Goal: Transaction & Acquisition: Obtain resource

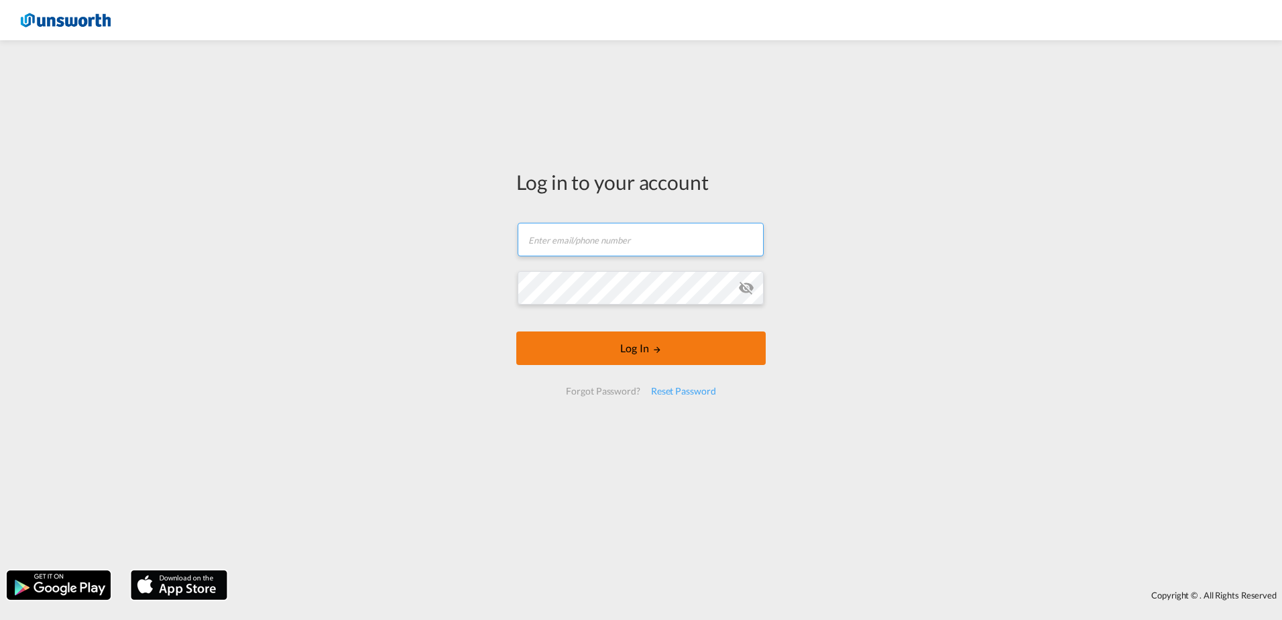
type input "[EMAIL_ADDRESS][PERSON_NAME][DOMAIN_NAME]"
click at [666, 349] on button "Log In" at bounding box center [640, 348] width 249 height 34
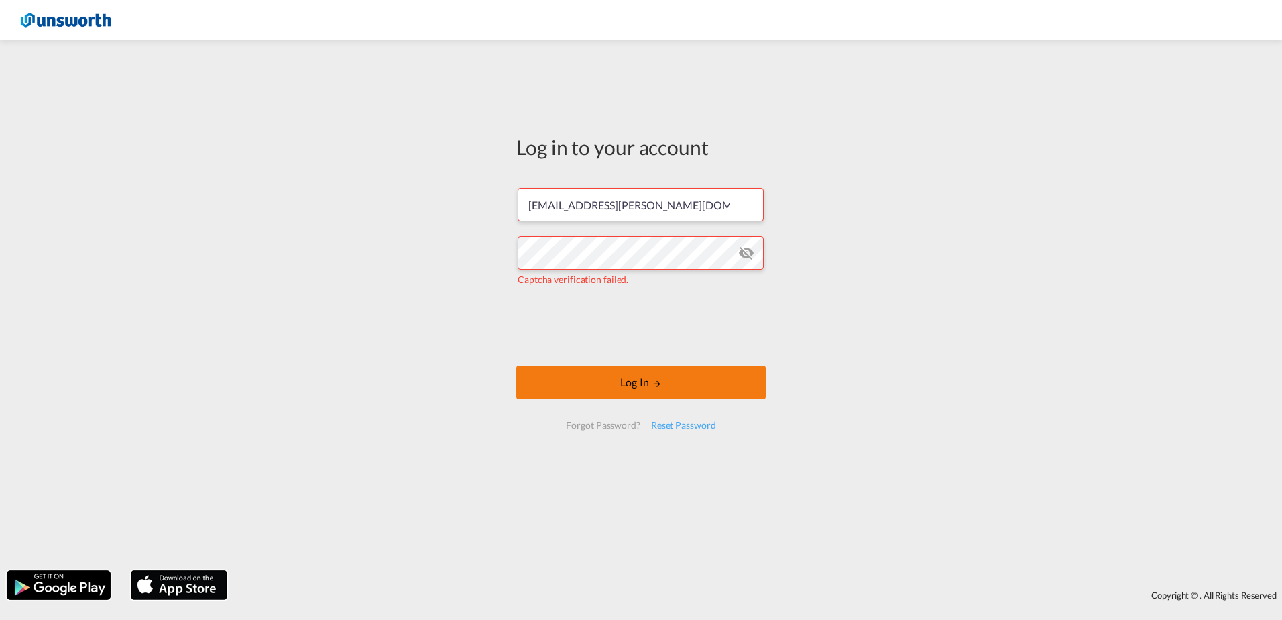
click at [678, 382] on button "Log In" at bounding box center [640, 382] width 249 height 34
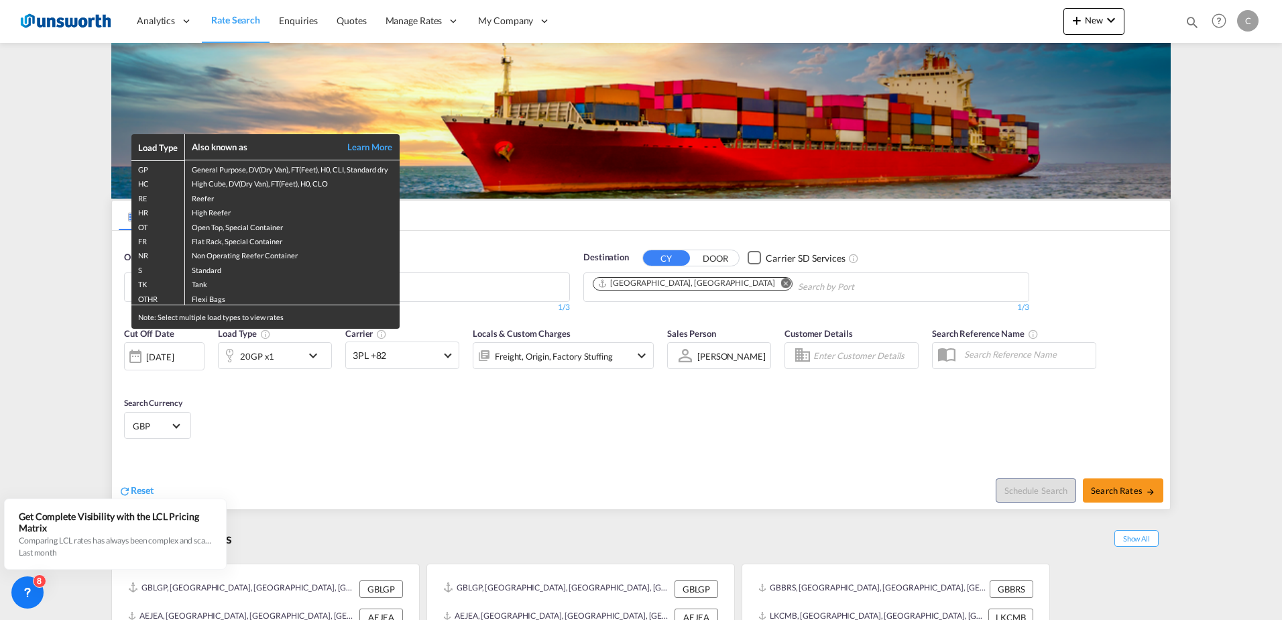
click at [455, 294] on div "Load Type Also known as Learn More GP General Purpose, DV(Dry Van), FT(Feet), H…" at bounding box center [641, 310] width 1282 height 620
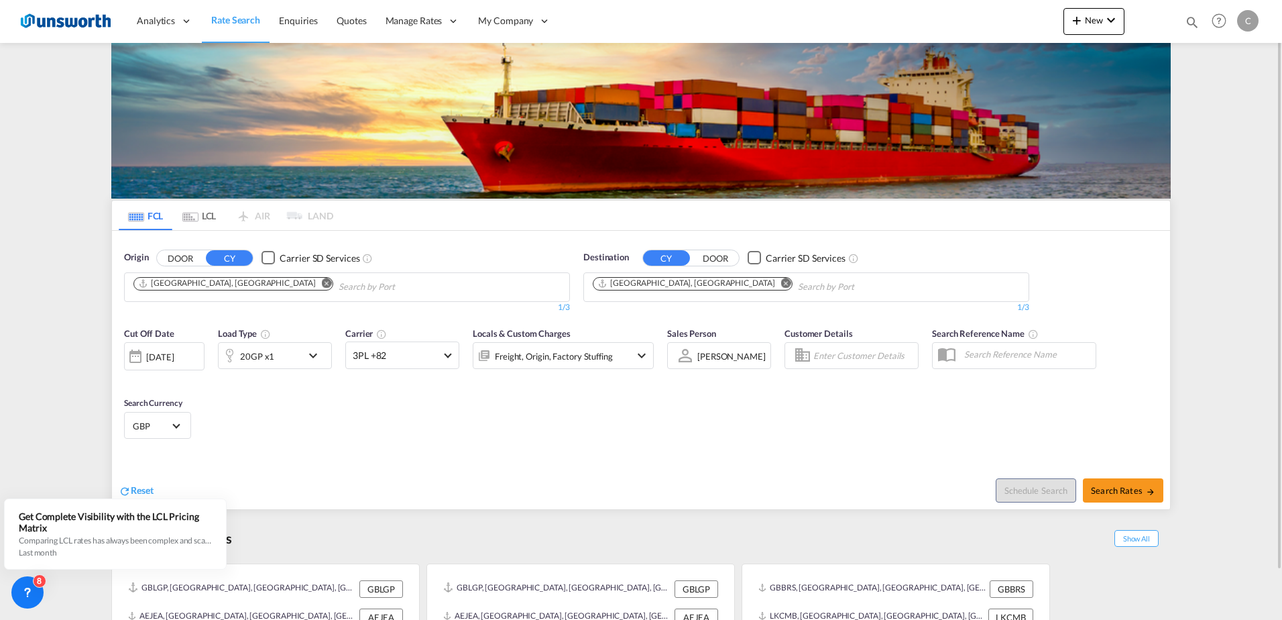
click at [339, 282] on input "Chips input." at bounding box center [402, 286] width 127 height 21
type input "gbfxt"
click at [325, 306] on div "Felixstowe [GEOGRAPHIC_DATA] GBFXT" at bounding box center [383, 318] width 255 height 40
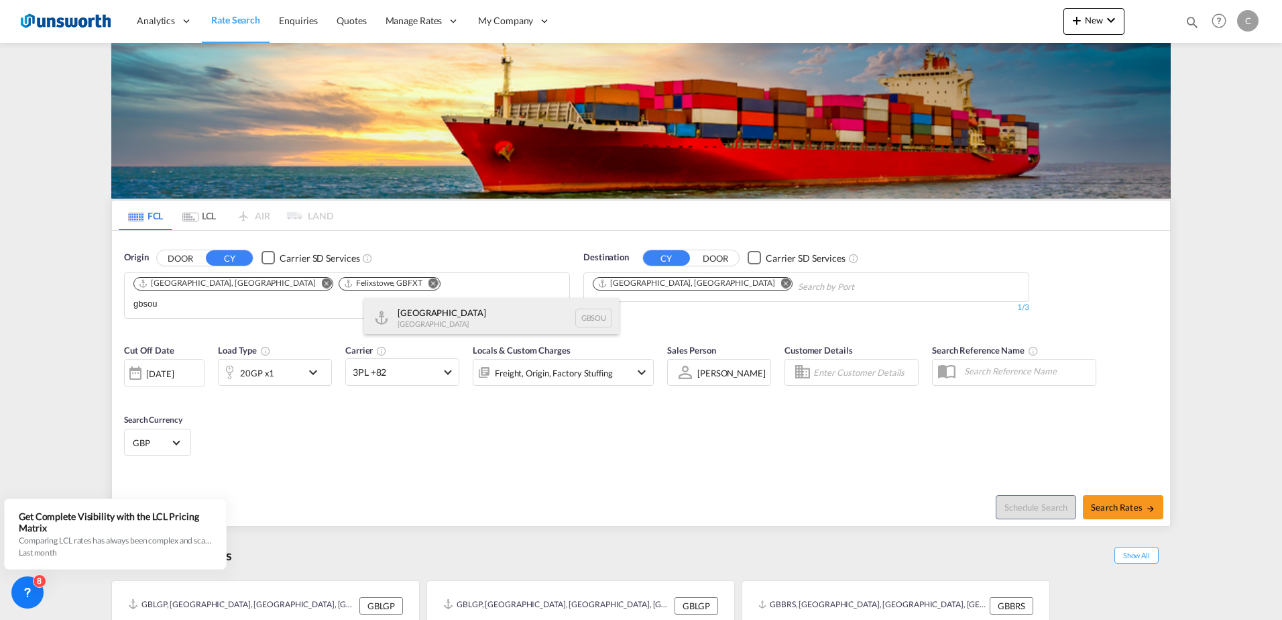
type input "gbsou"
click at [455, 316] on div "[GEOGRAPHIC_DATA] [GEOGRAPHIC_DATA] GBSOU" at bounding box center [491, 318] width 255 height 40
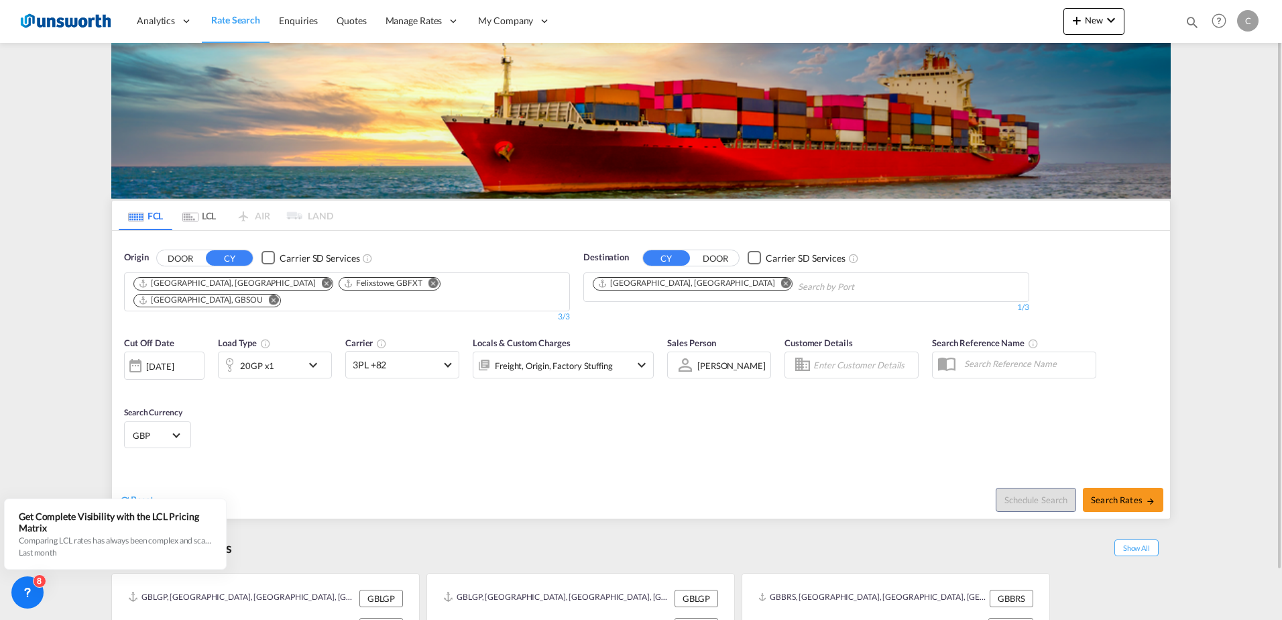
click at [541, 280] on md-chips "[GEOGRAPHIC_DATA], [GEOGRAPHIC_DATA] Felixstowe, GBFXT [GEOGRAPHIC_DATA], [GEOG…" at bounding box center [347, 292] width 445 height 38
click at [781, 282] on md-icon "Remove" at bounding box center [786, 283] width 10 height 10
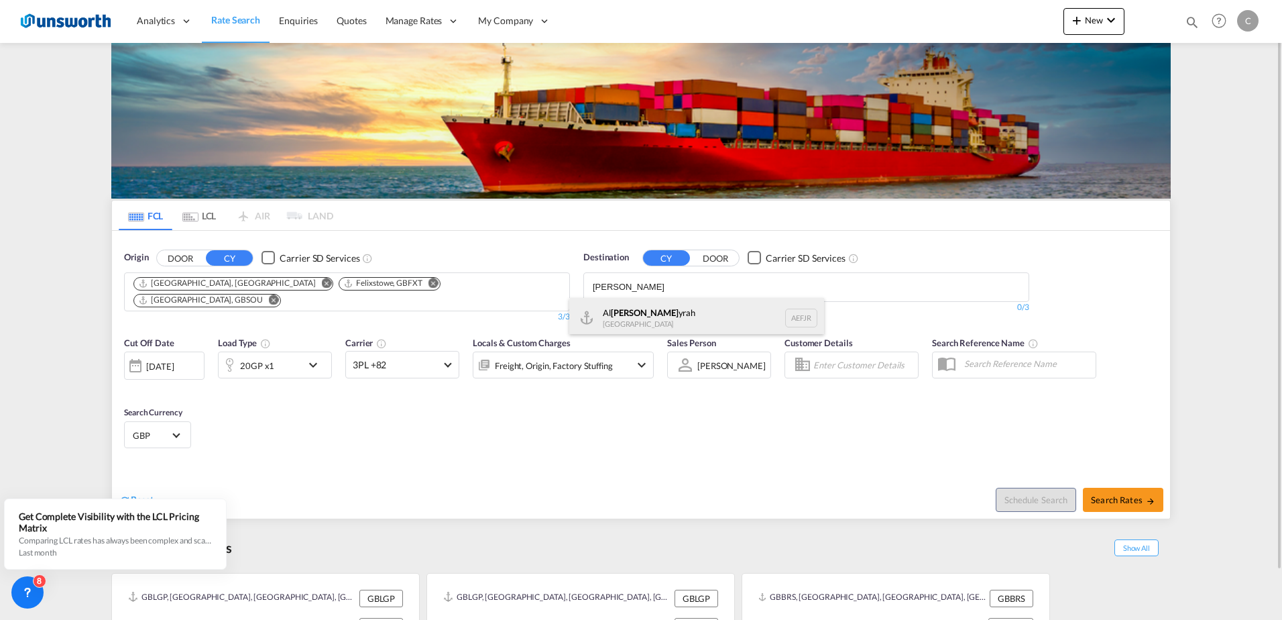
type input "[PERSON_NAME]"
click at [660, 325] on div "[PERSON_NAME] yrah [GEOGRAPHIC_DATA] AEFJR" at bounding box center [696, 318] width 255 height 40
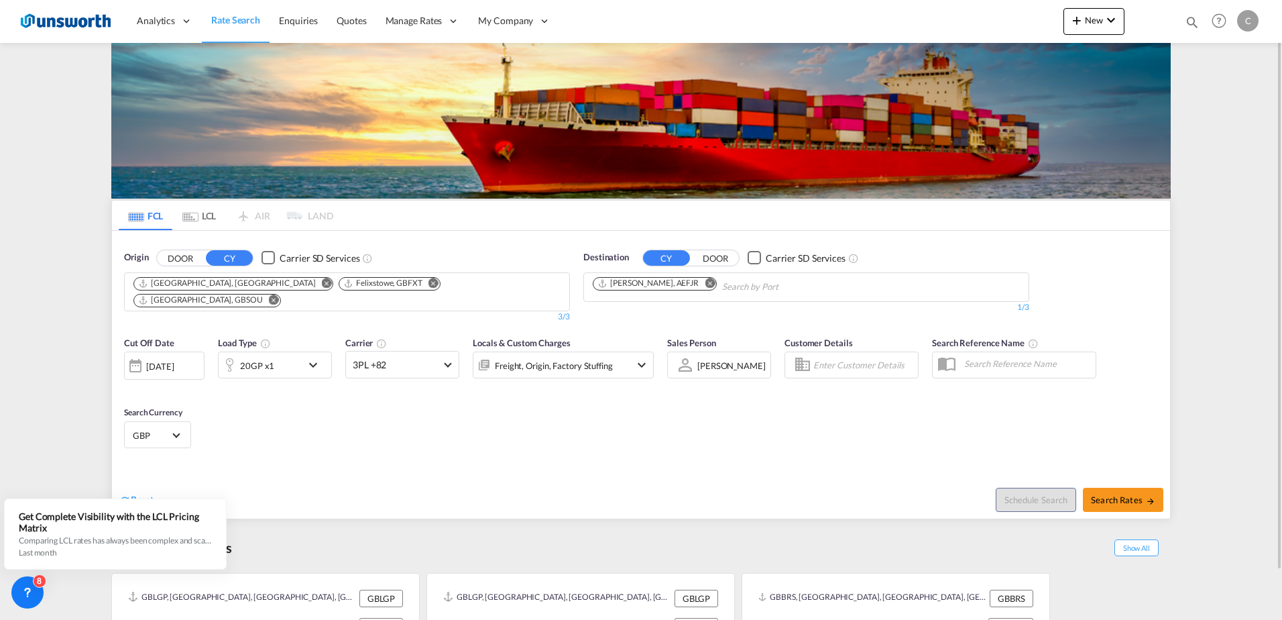
click at [304, 353] on div "20GP x1" at bounding box center [275, 364] width 114 height 27
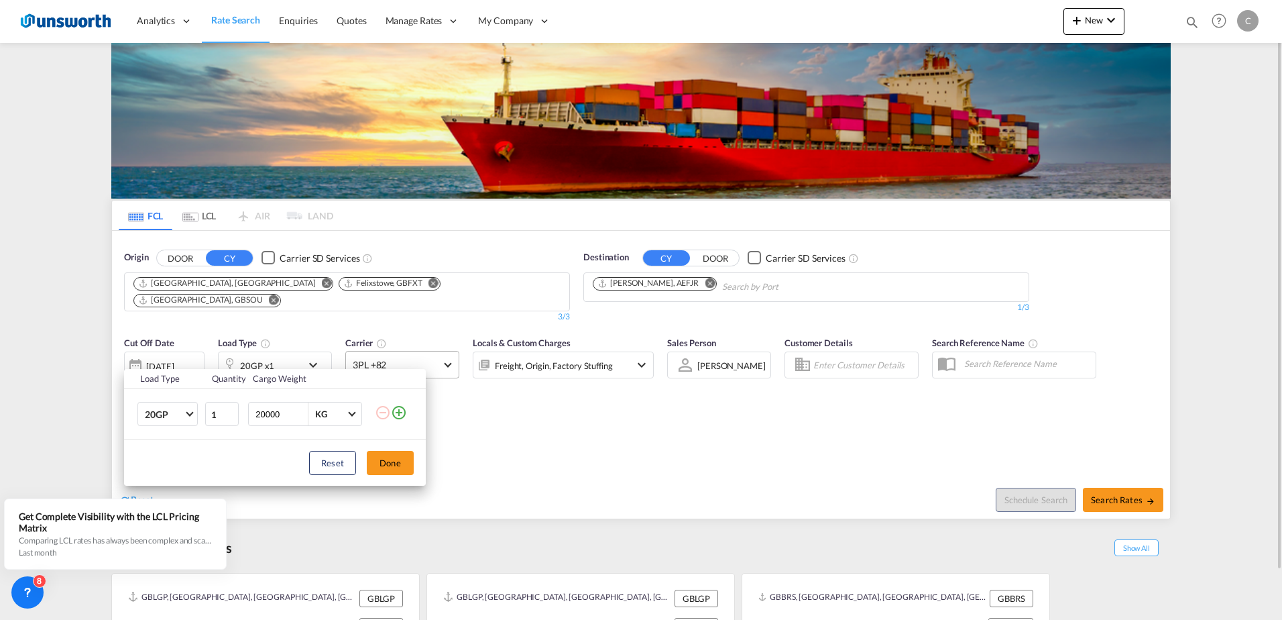
click at [445, 355] on div "Load Type Quantity Cargo Weight 20GP 20GP 40GP 40HC 45HC 20RE 40RE 40HR 20OT 40…" at bounding box center [641, 310] width 1282 height 620
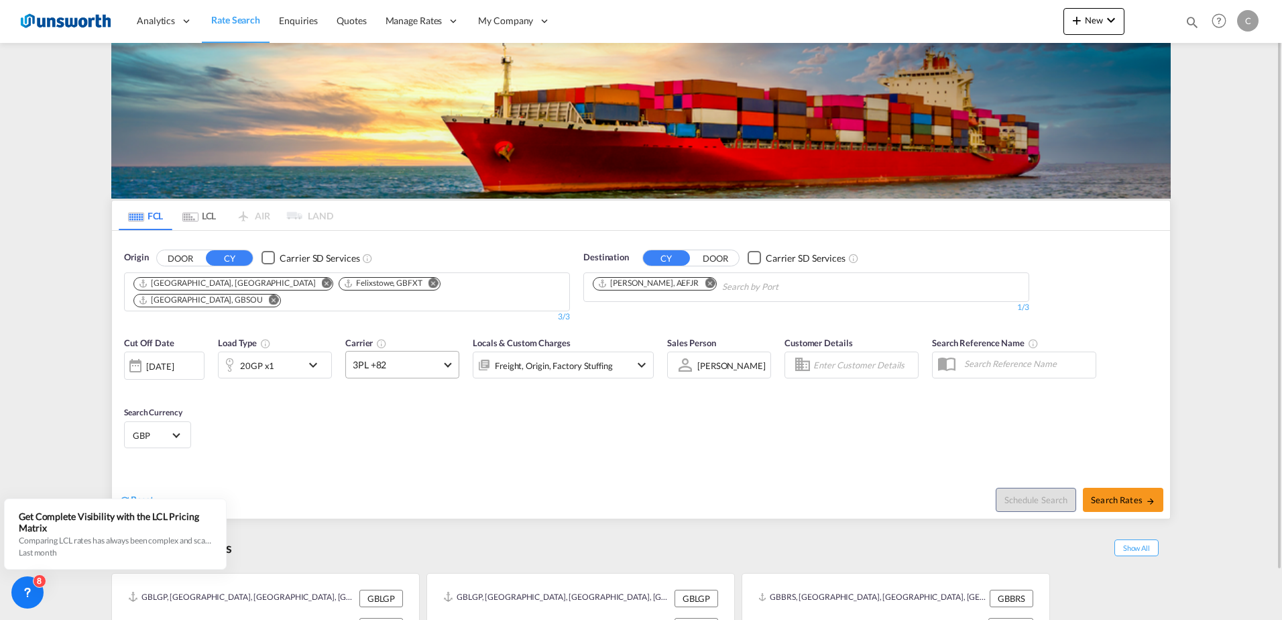
click at [447, 359] on span at bounding box center [447, 362] width 7 height 7
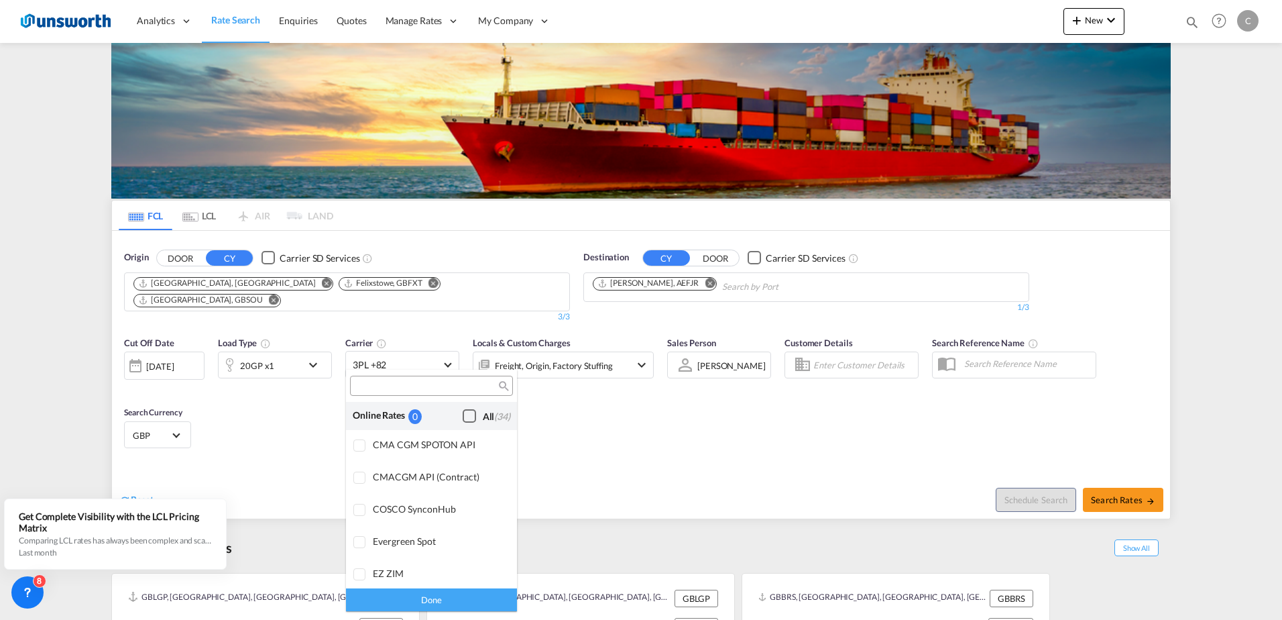
click at [463, 416] on div "Checkbox No Ink" at bounding box center [469, 415] width 13 height 13
click at [459, 595] on div "Done" at bounding box center [431, 598] width 171 height 23
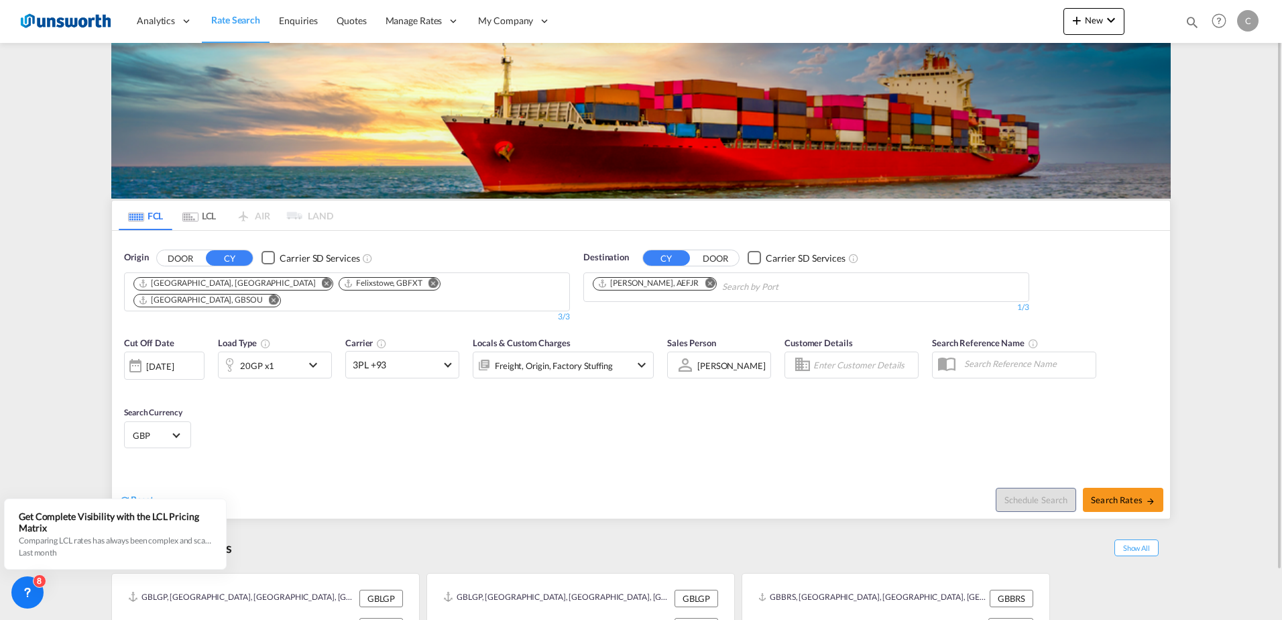
click at [309, 357] on md-icon "icon-chevron-down" at bounding box center [316, 365] width 23 height 16
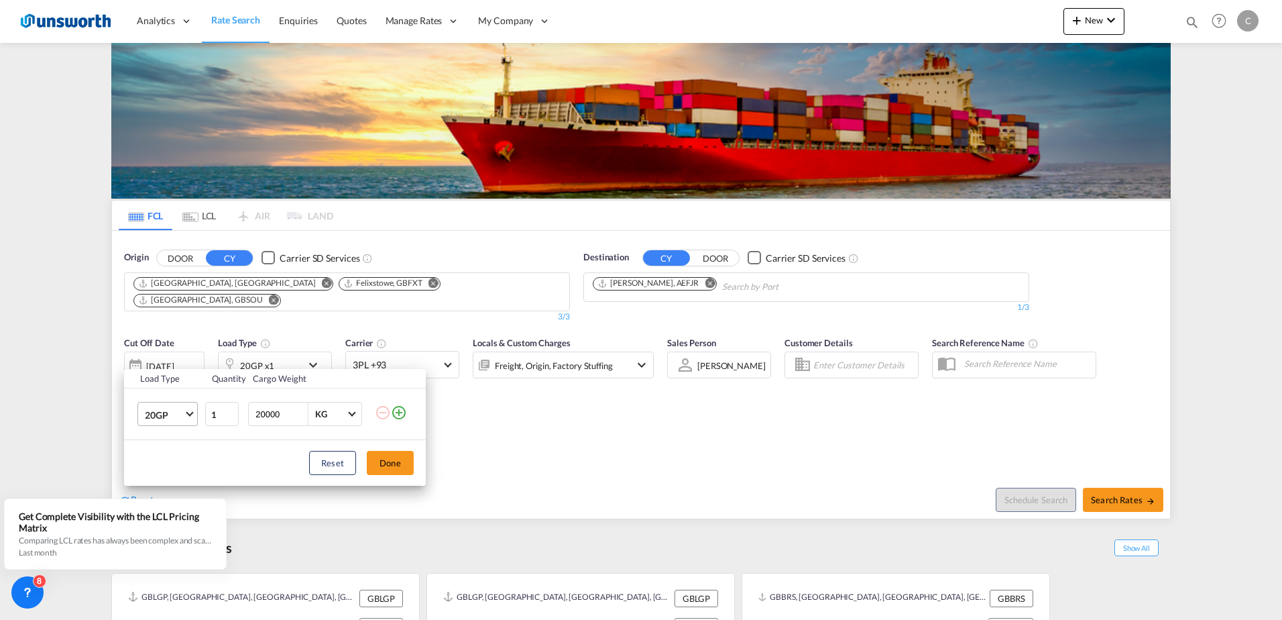
click at [194, 408] on md-select-value "20GP" at bounding box center [171, 413] width 54 height 23
click at [177, 473] on md-option "40HC" at bounding box center [179, 479] width 91 height 32
click at [402, 455] on button "Done" at bounding box center [390, 463] width 47 height 24
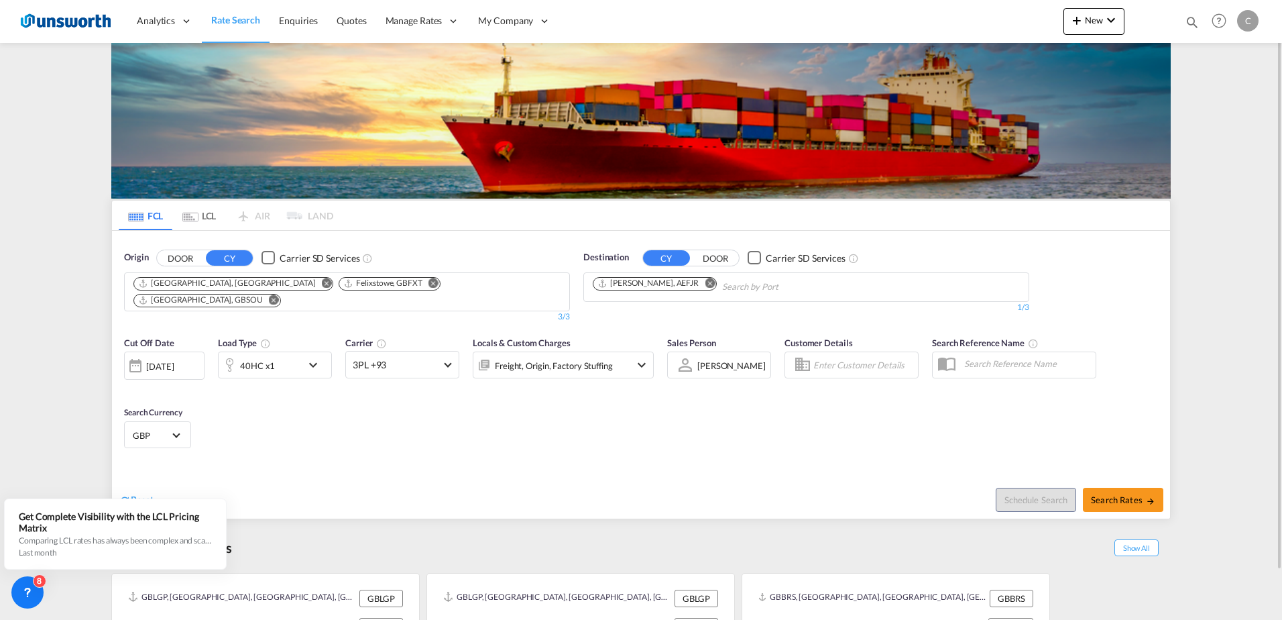
click at [1119, 477] on div "Schedule Search Search Rates" at bounding box center [907, 493] width 526 height 52
click at [1109, 494] on span "Search Rates" at bounding box center [1123, 499] width 64 height 11
type input "GBLGP,GBFXT,GBSOU to AEFJR / [DATE]"
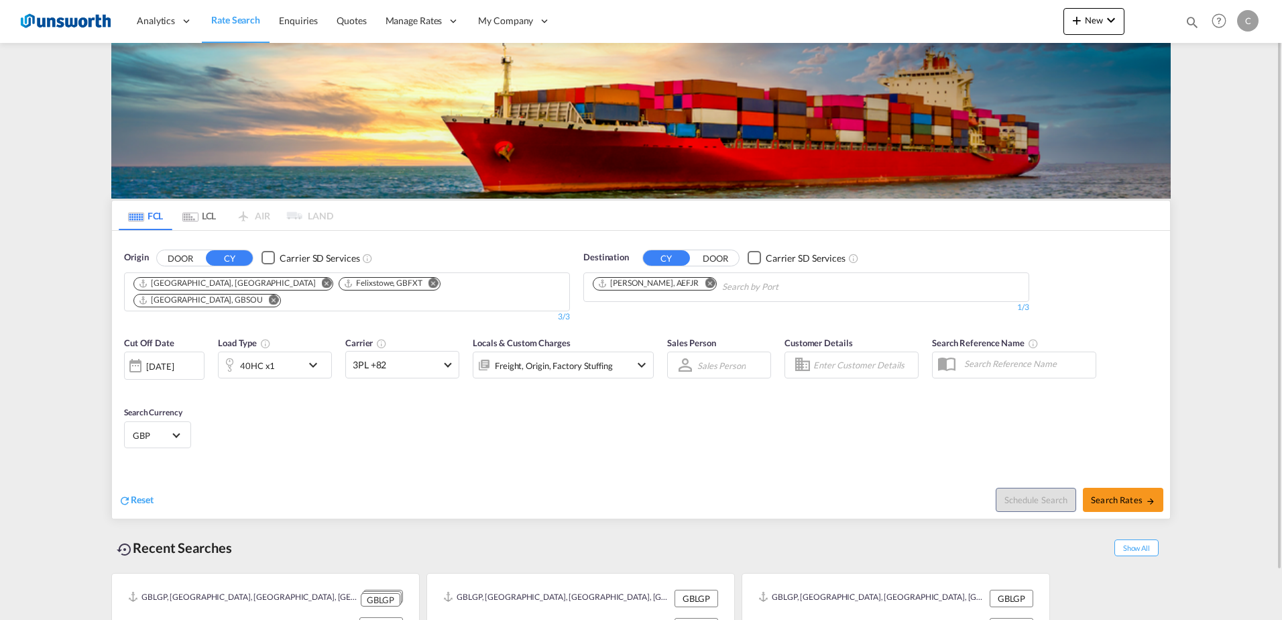
click at [420, 284] on button "Remove" at bounding box center [430, 284] width 20 height 13
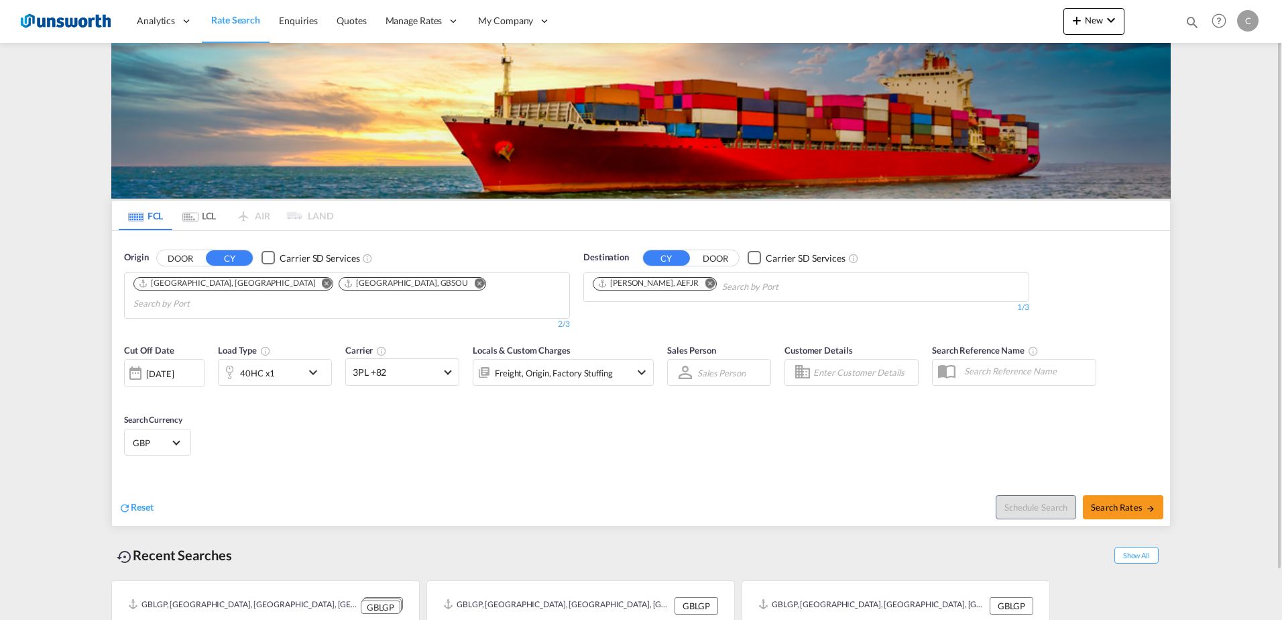
click at [474, 285] on md-icon "Remove" at bounding box center [479, 283] width 10 height 10
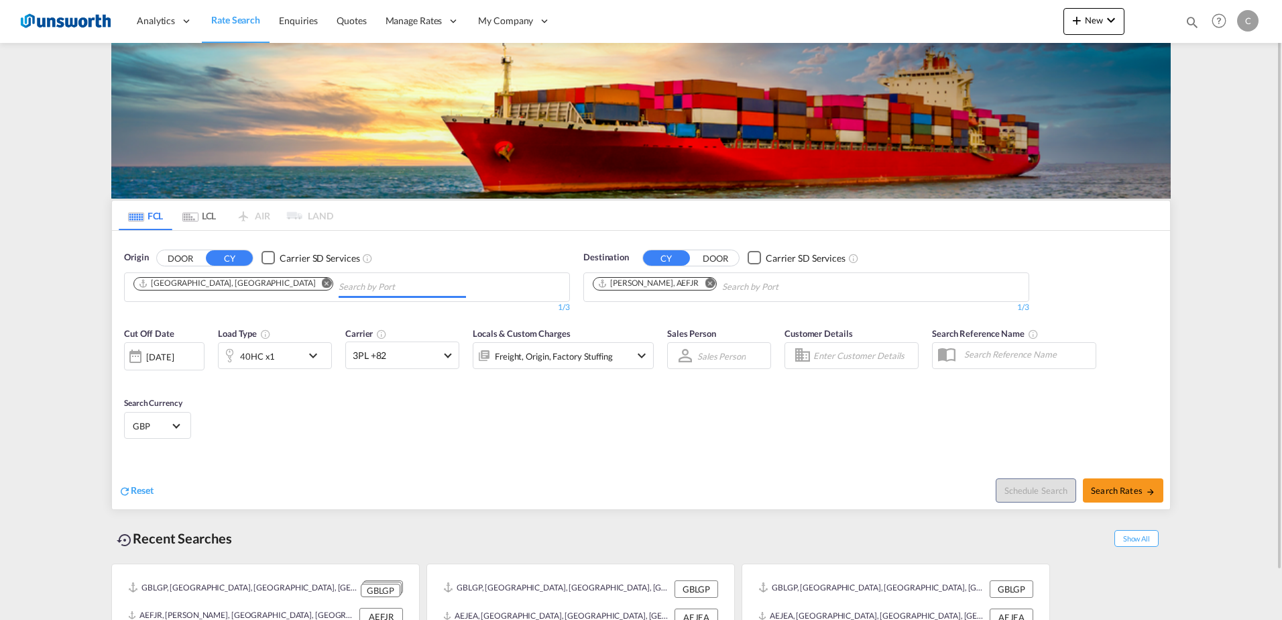
click at [705, 282] on md-icon "Remove" at bounding box center [710, 283] width 10 height 10
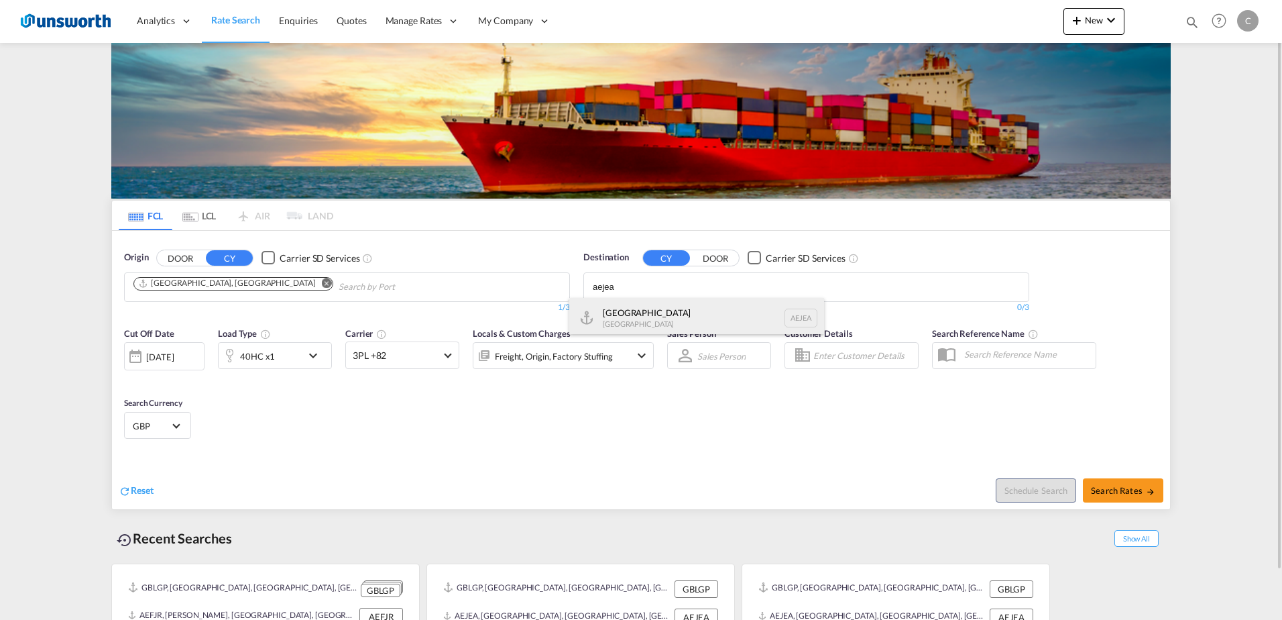
type input "aejea"
click at [664, 312] on div "Jebel Ali United Arab Emirates AEJEA" at bounding box center [696, 318] width 255 height 40
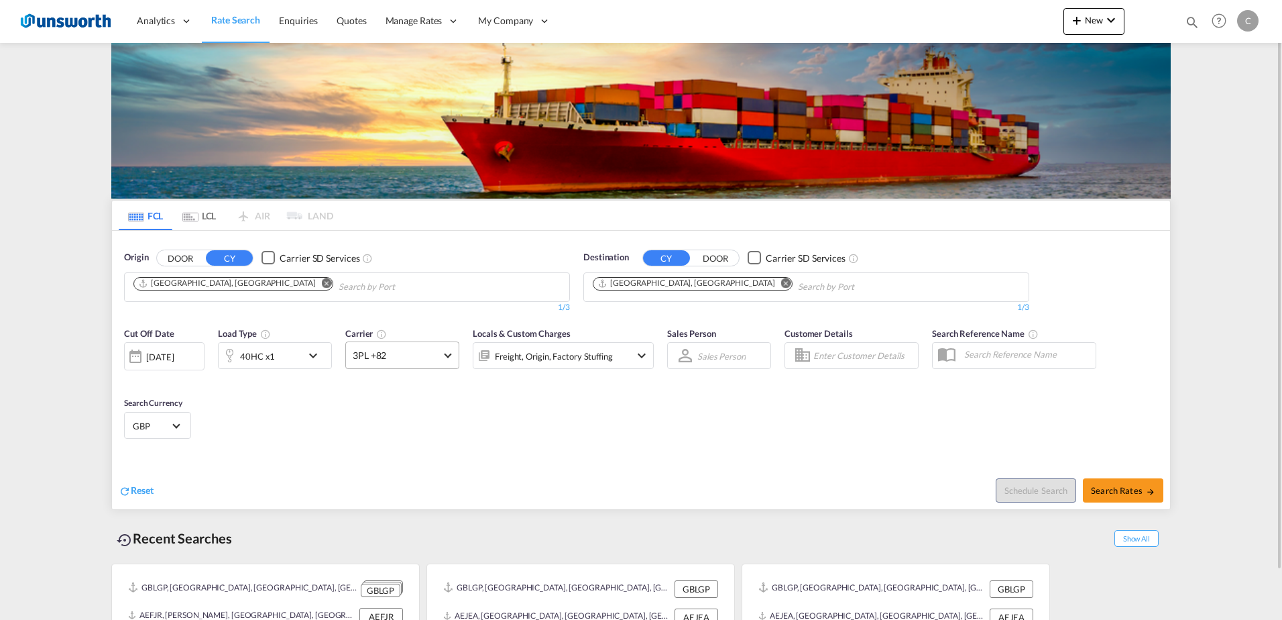
click at [449, 354] on span at bounding box center [447, 353] width 7 height 7
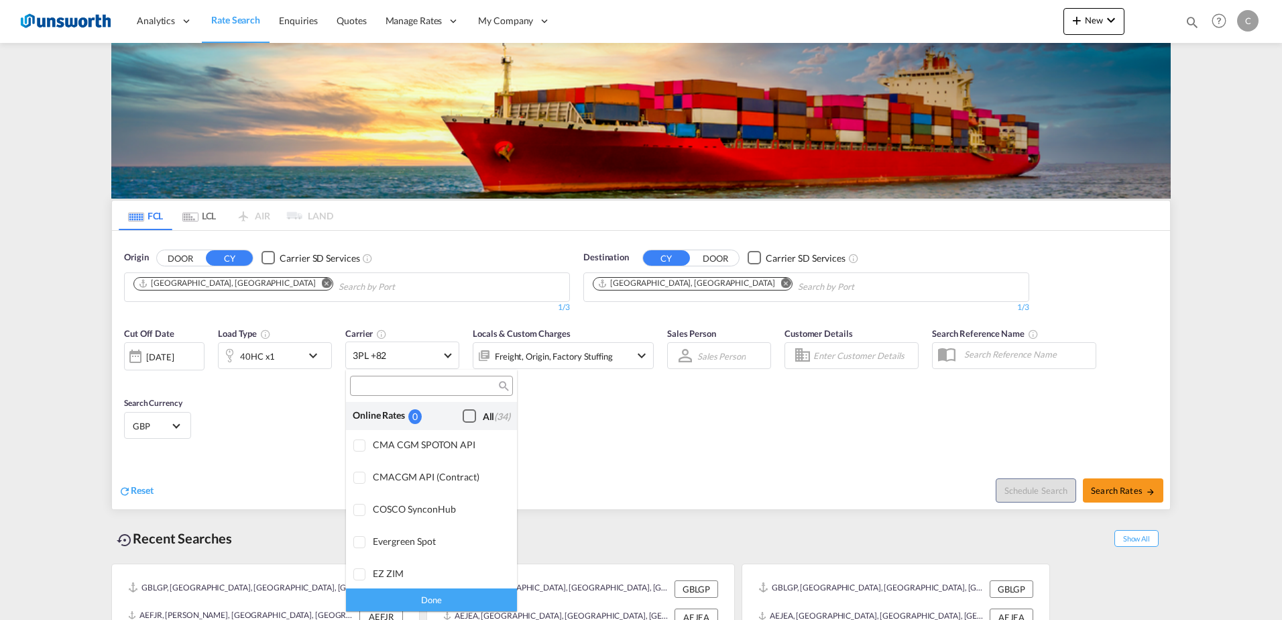
click at [463, 412] on div "Checkbox No Ink" at bounding box center [469, 415] width 13 height 13
click at [464, 593] on div "Done" at bounding box center [431, 598] width 171 height 23
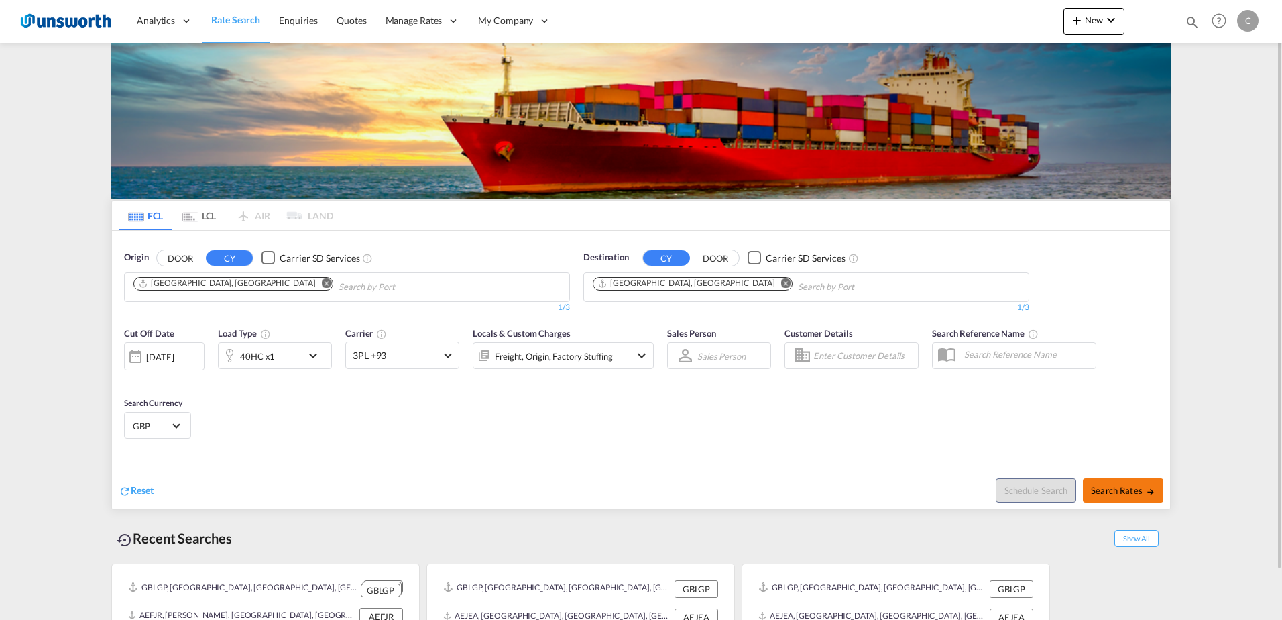
click at [1127, 487] on span "Search Rates" at bounding box center [1123, 490] width 64 height 11
type input "GBLGP to AEJEA / 15 Sep 2025"
